Goal: Task Accomplishment & Management: Use online tool/utility

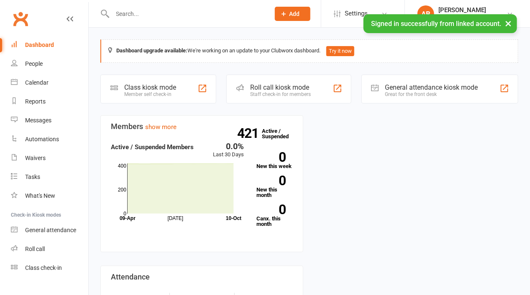
click at [290, 91] on div "Staff check-in for members" at bounding box center [280, 94] width 61 height 6
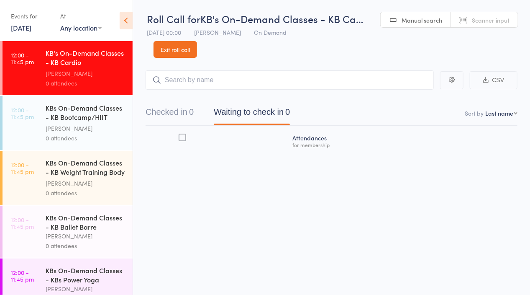
click at [20, 27] on link "[DATE]" at bounding box center [21, 27] width 21 height 9
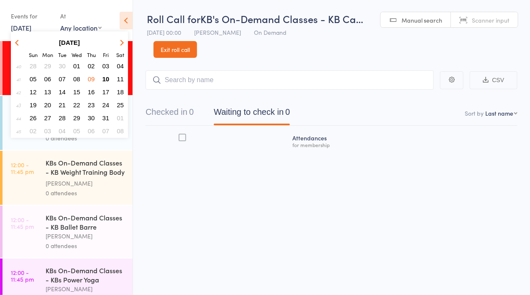
click at [47, 78] on span "06" at bounding box center [47, 78] width 7 height 7
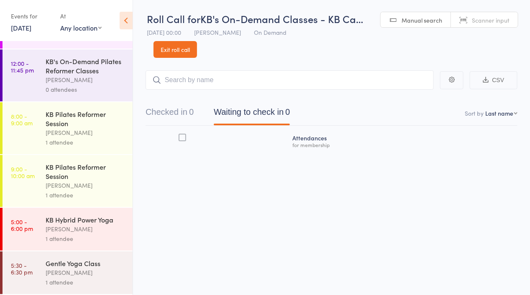
scroll to position [0, 0]
click at [68, 279] on div "1 attendee" at bounding box center [86, 282] width 80 height 10
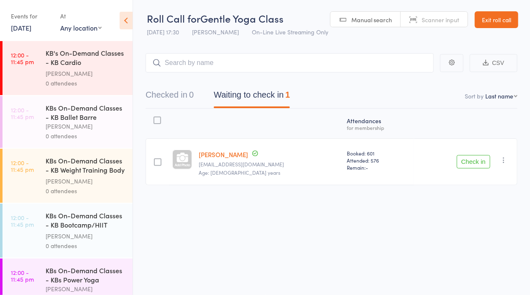
click at [158, 163] on div at bounding box center [158, 162] width 8 height 8
click at [156, 159] on input "checkbox" at bounding box center [156, 159] width 0 height 0
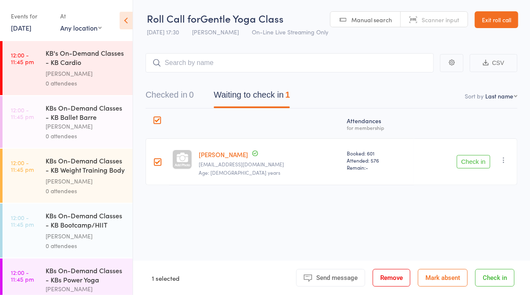
click at [479, 163] on button "Check in" at bounding box center [473, 161] width 33 height 13
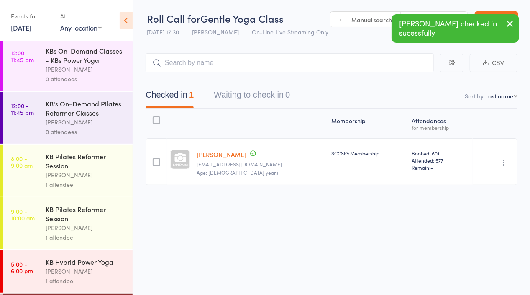
scroll to position [270, 0]
